Goal: Information Seeking & Learning: Learn about a topic

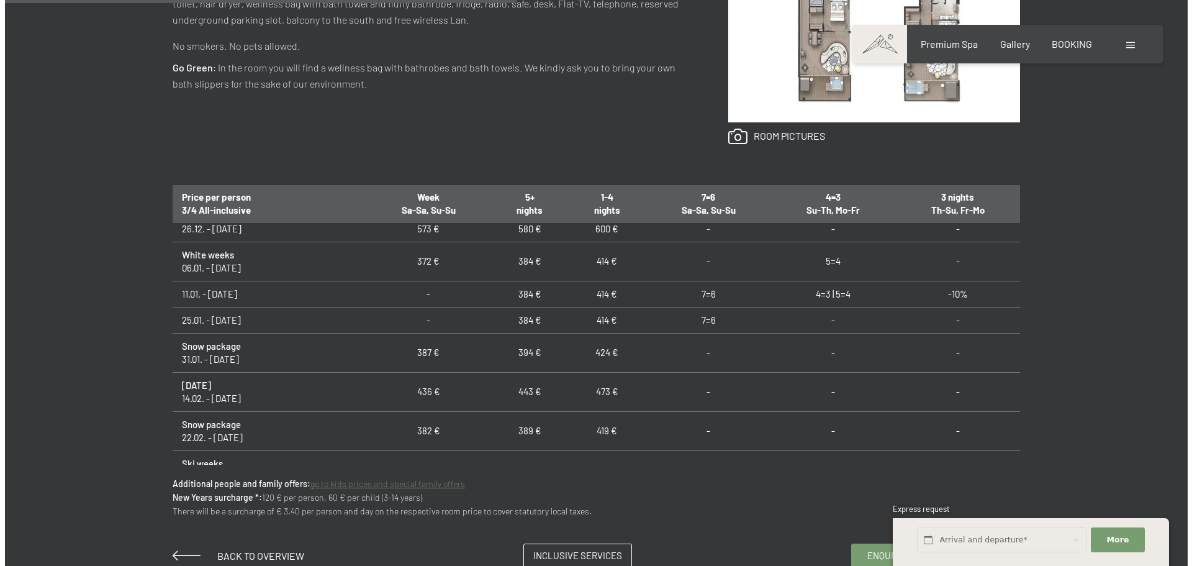
scroll to position [186, 0]
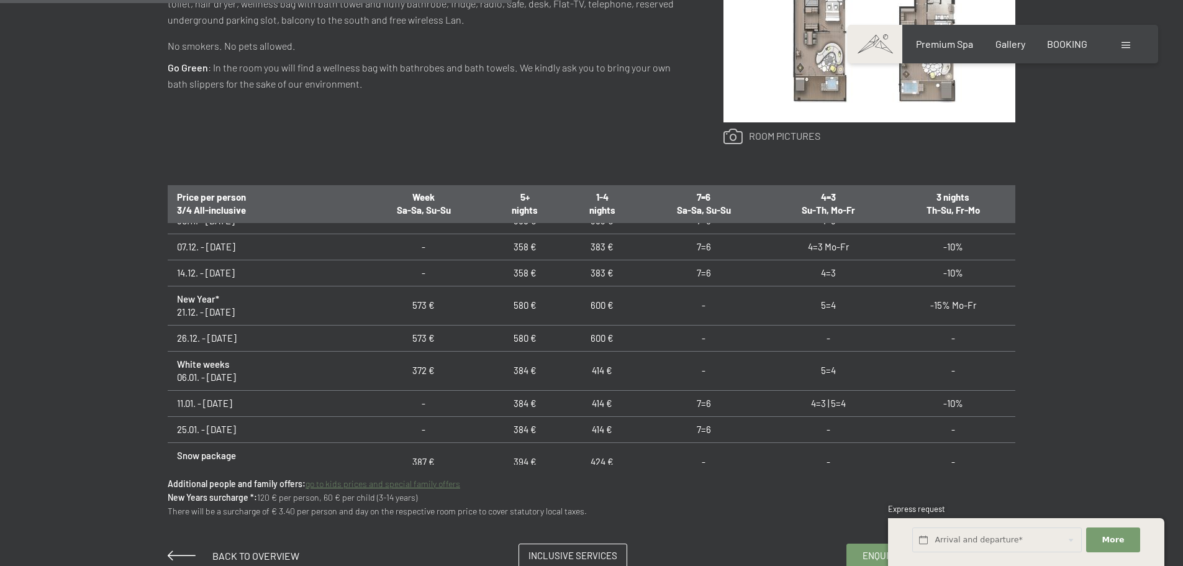
click at [791, 139] on link at bounding box center [772, 137] width 97 height 16
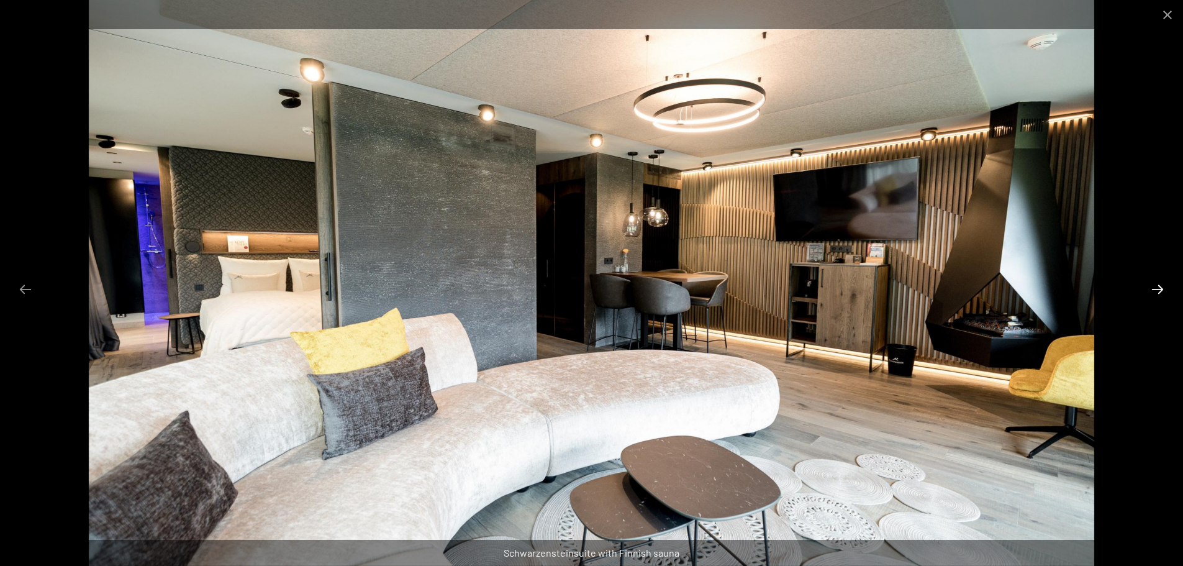
click at [1166, 290] on button "Next slide" at bounding box center [1158, 289] width 26 height 24
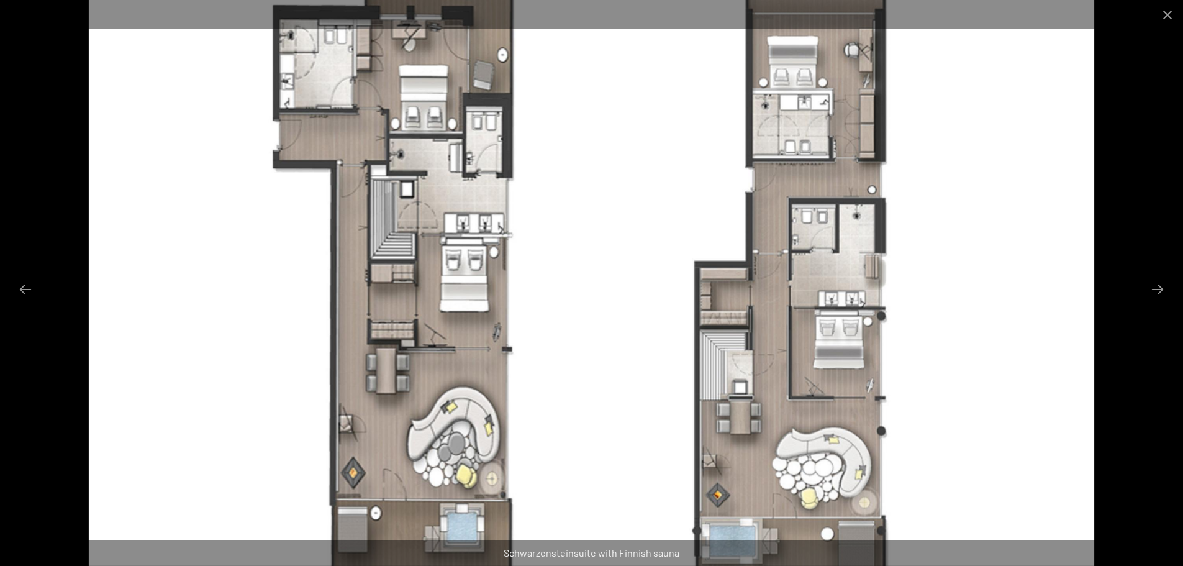
click at [1070, 319] on img at bounding box center [592, 283] width 1006 height 566
click at [1163, 14] on button "Close gallery" at bounding box center [1167, 14] width 31 height 29
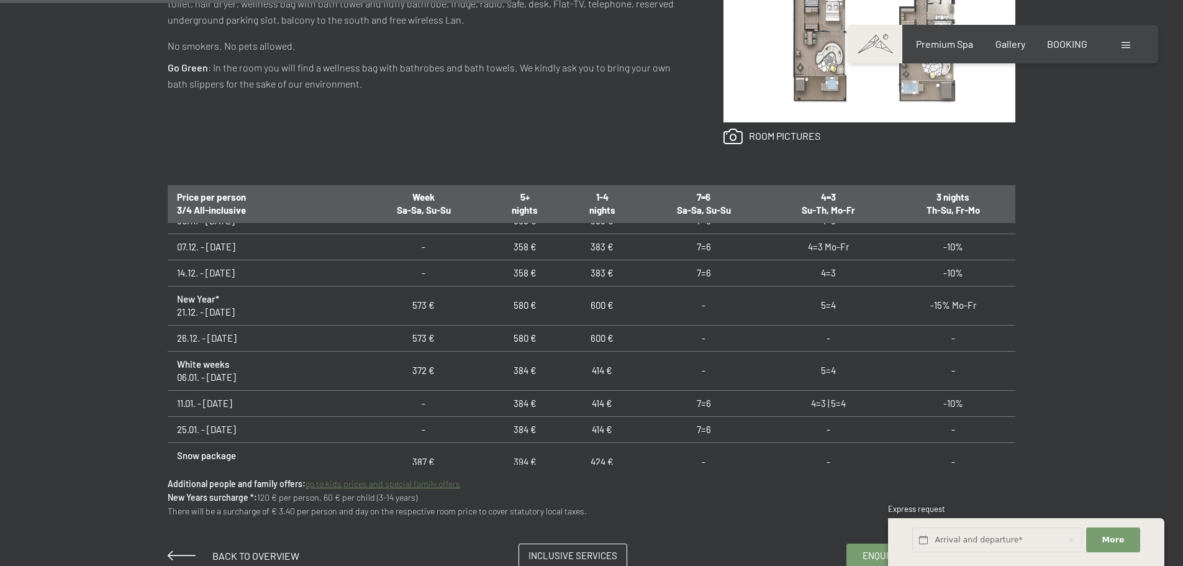
click at [1133, 50] on div "Booking Enquiries Premium Spa Gallery BOOKING DE IT EN Vouchers Gallery Enquiri…" at bounding box center [1003, 44] width 261 height 14
click at [1122, 50] on div at bounding box center [1128, 44] width 12 height 14
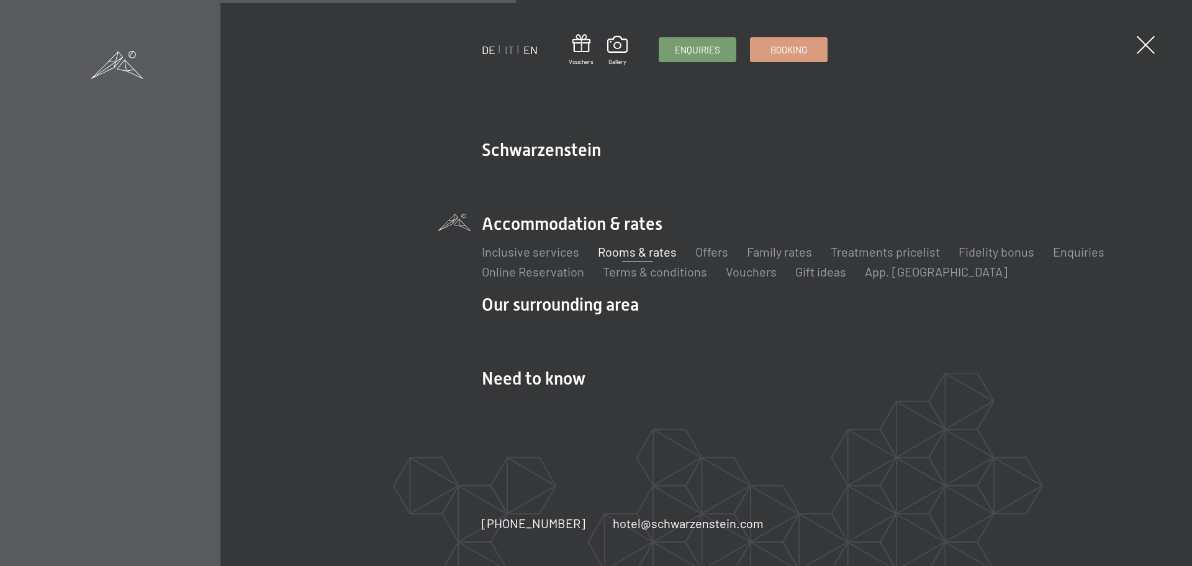
click at [493, 54] on link "DE" at bounding box center [489, 50] width 14 height 14
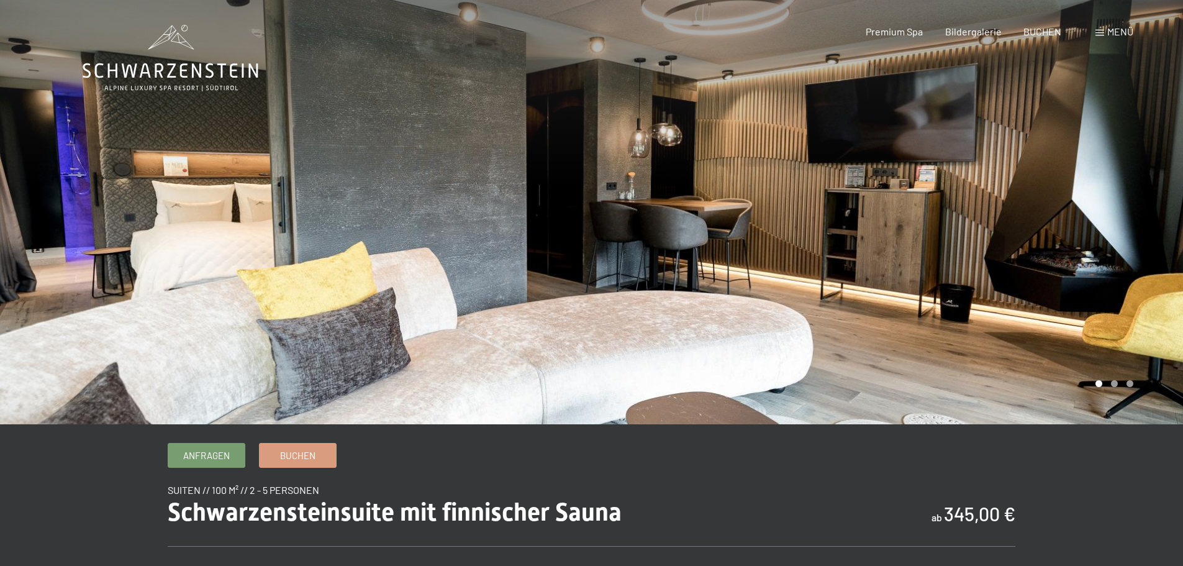
click at [1115, 29] on span "Menü" at bounding box center [1120, 31] width 26 height 12
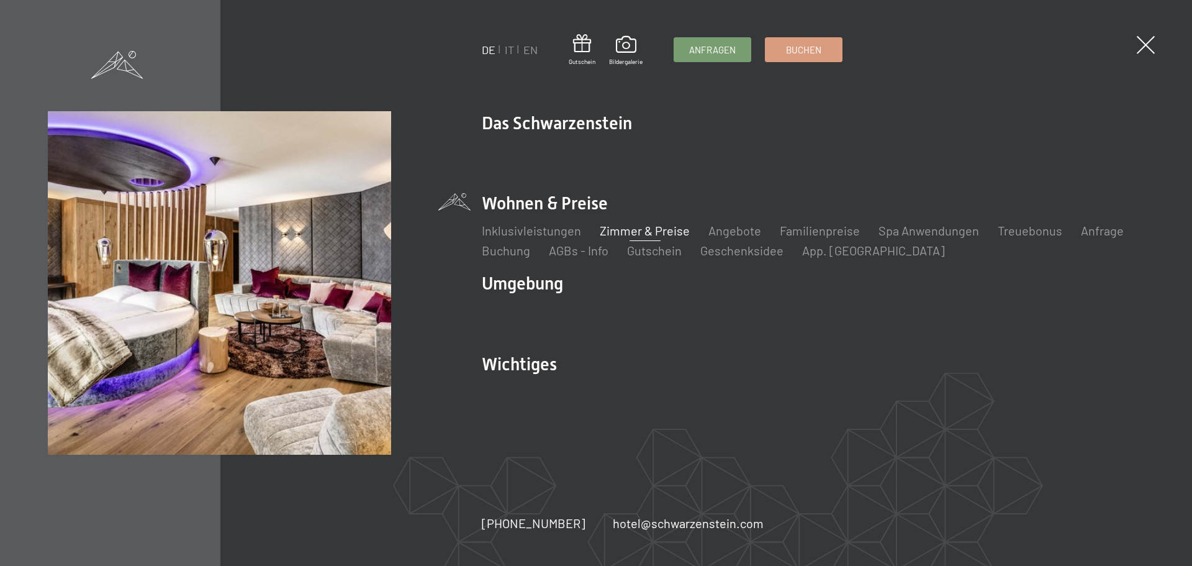
click at [645, 229] on link "Zimmer & Preise" at bounding box center [645, 230] width 90 height 15
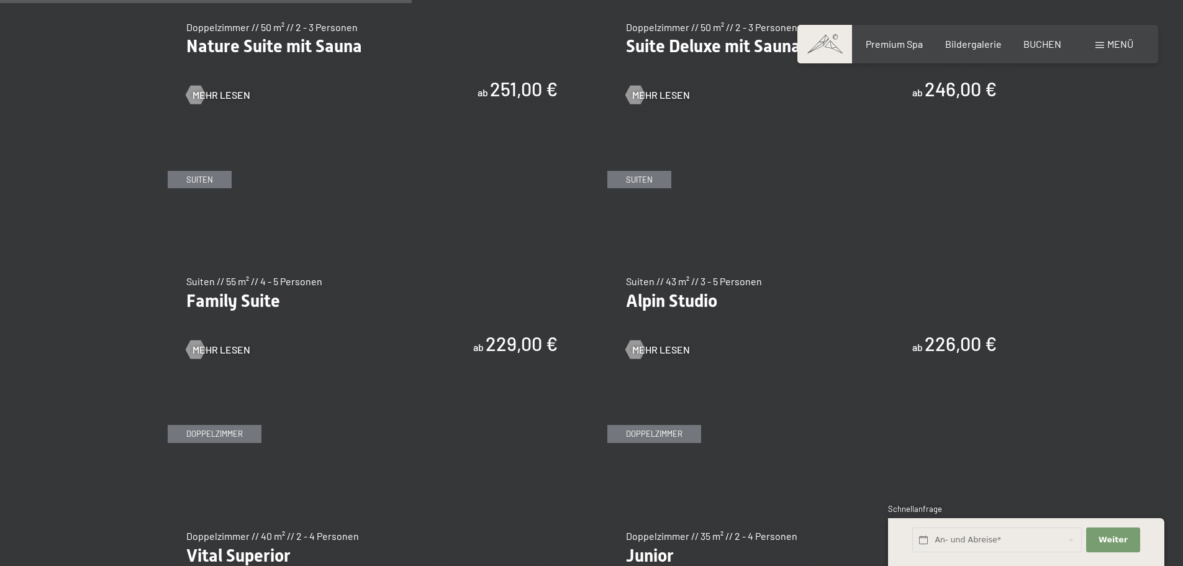
scroll to position [1366, 0]
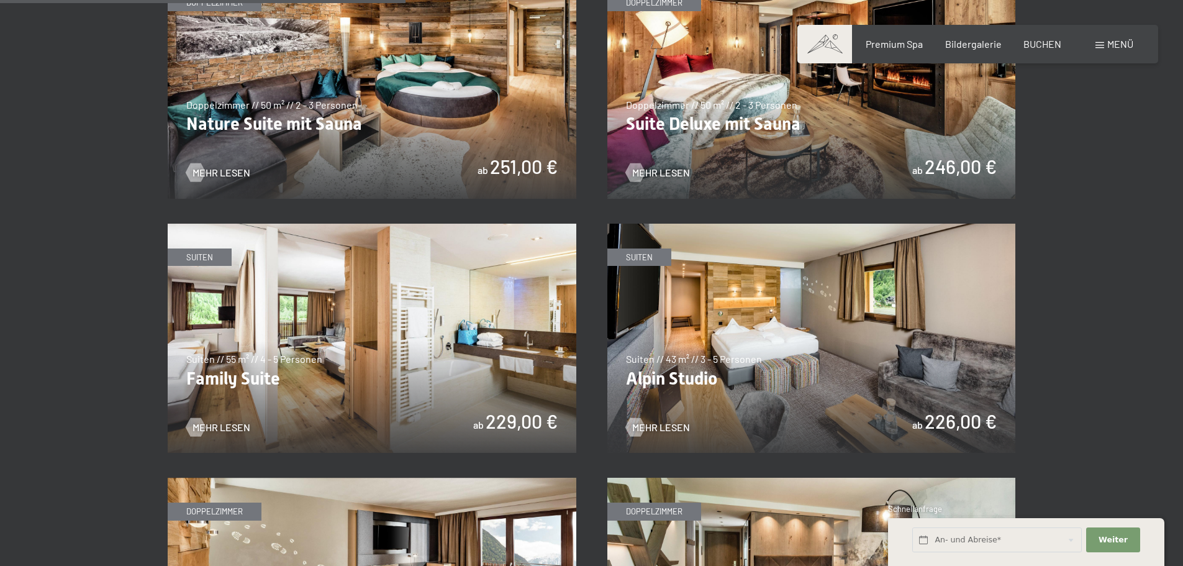
click at [383, 430] on img at bounding box center [372, 339] width 409 height 230
